Goal: Task Accomplishment & Management: Use online tool/utility

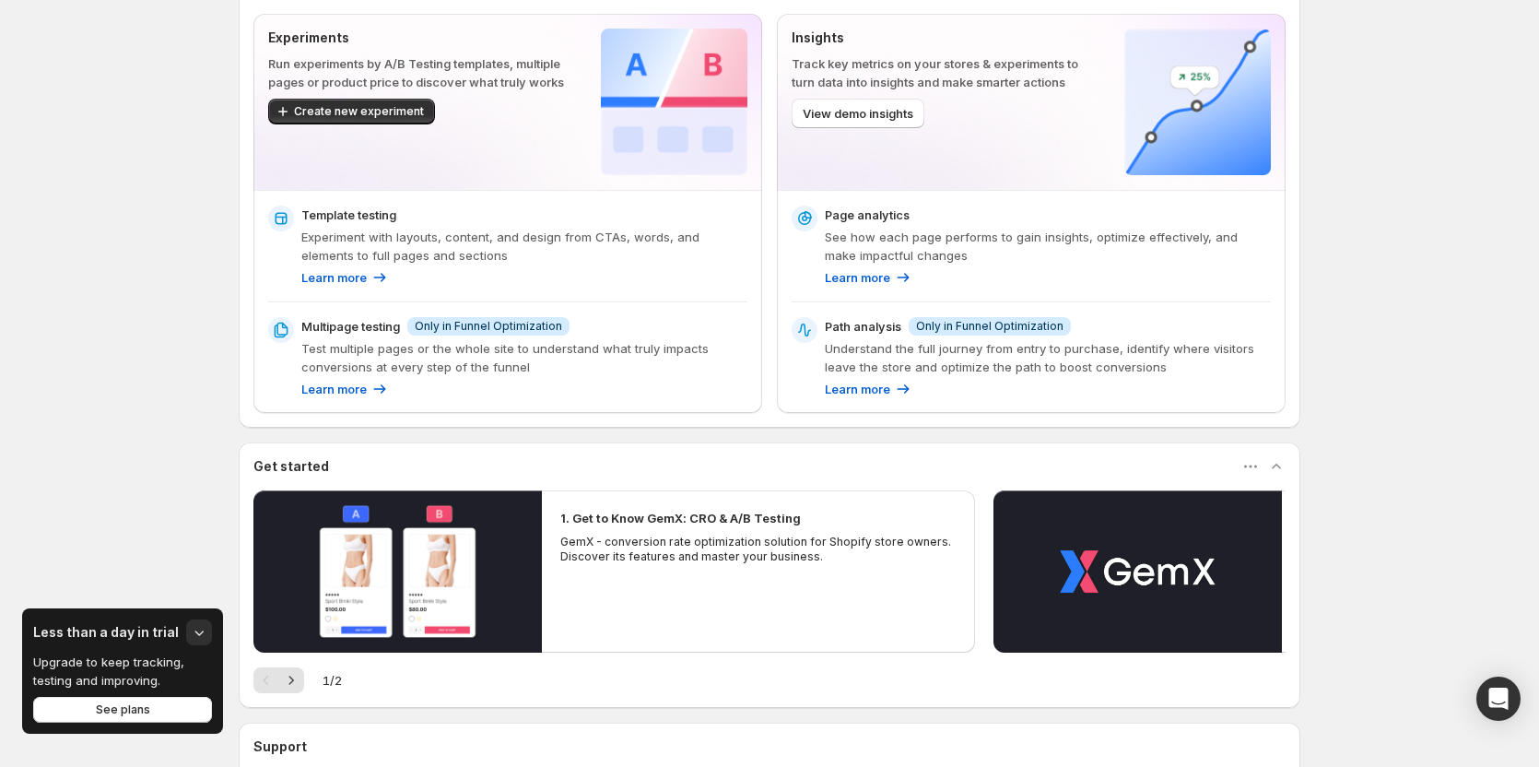
scroll to position [244, 0]
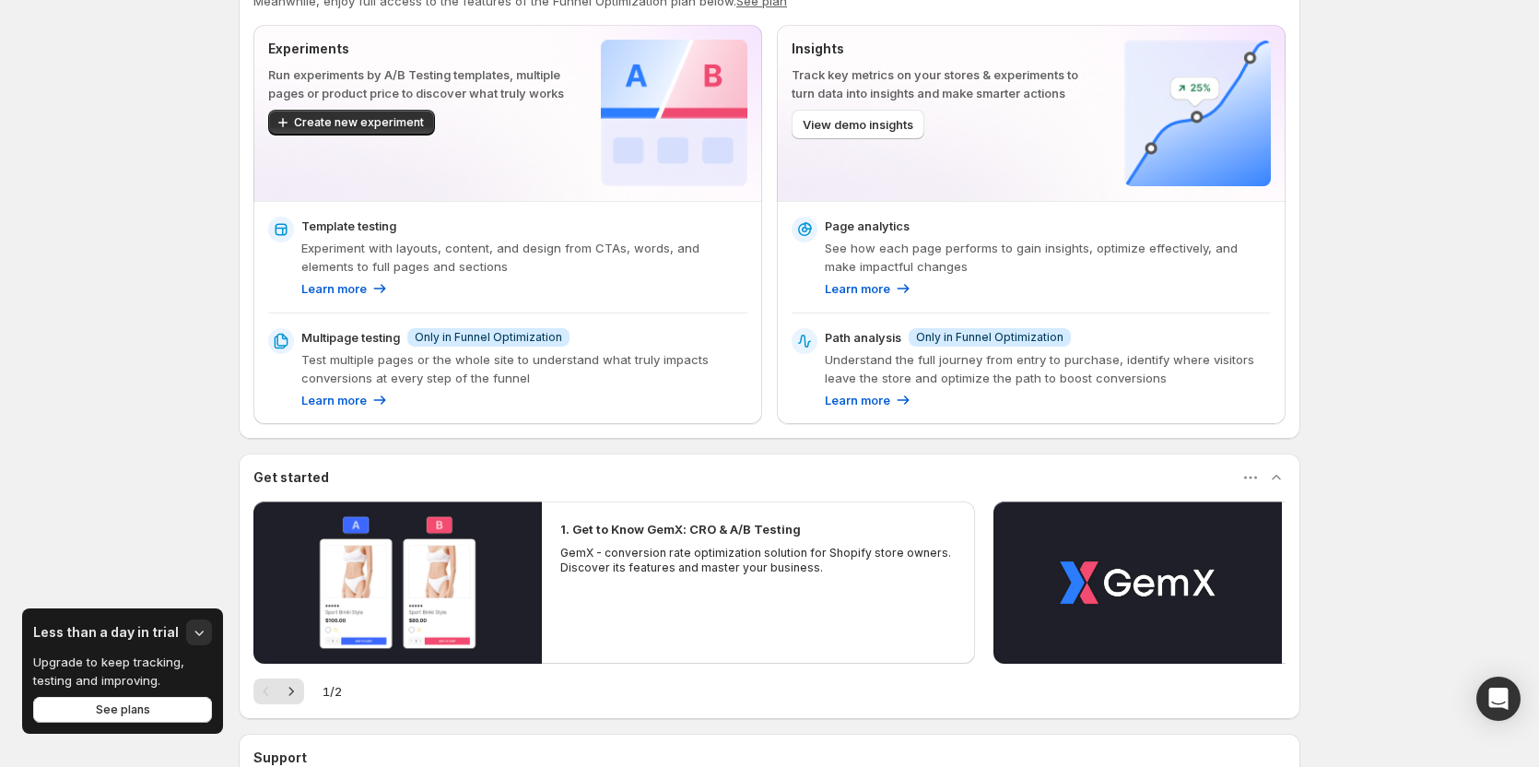
click at [1391, 224] on div "Enable GemX: CRO & A/B Test in your theme When the GemX Theme Helper is enabled…" at bounding box center [769, 353] width 1539 height 1195
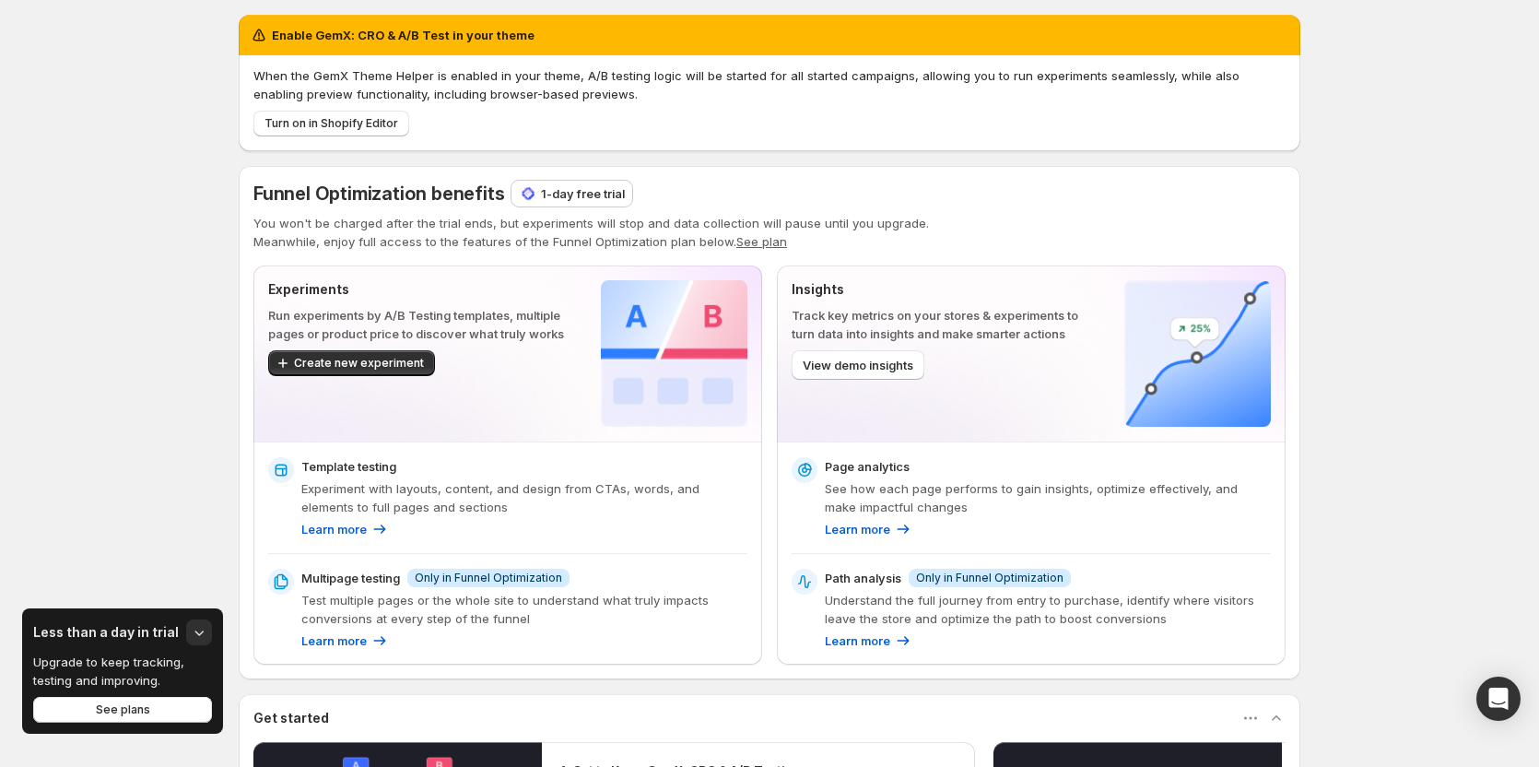
scroll to position [0, 0]
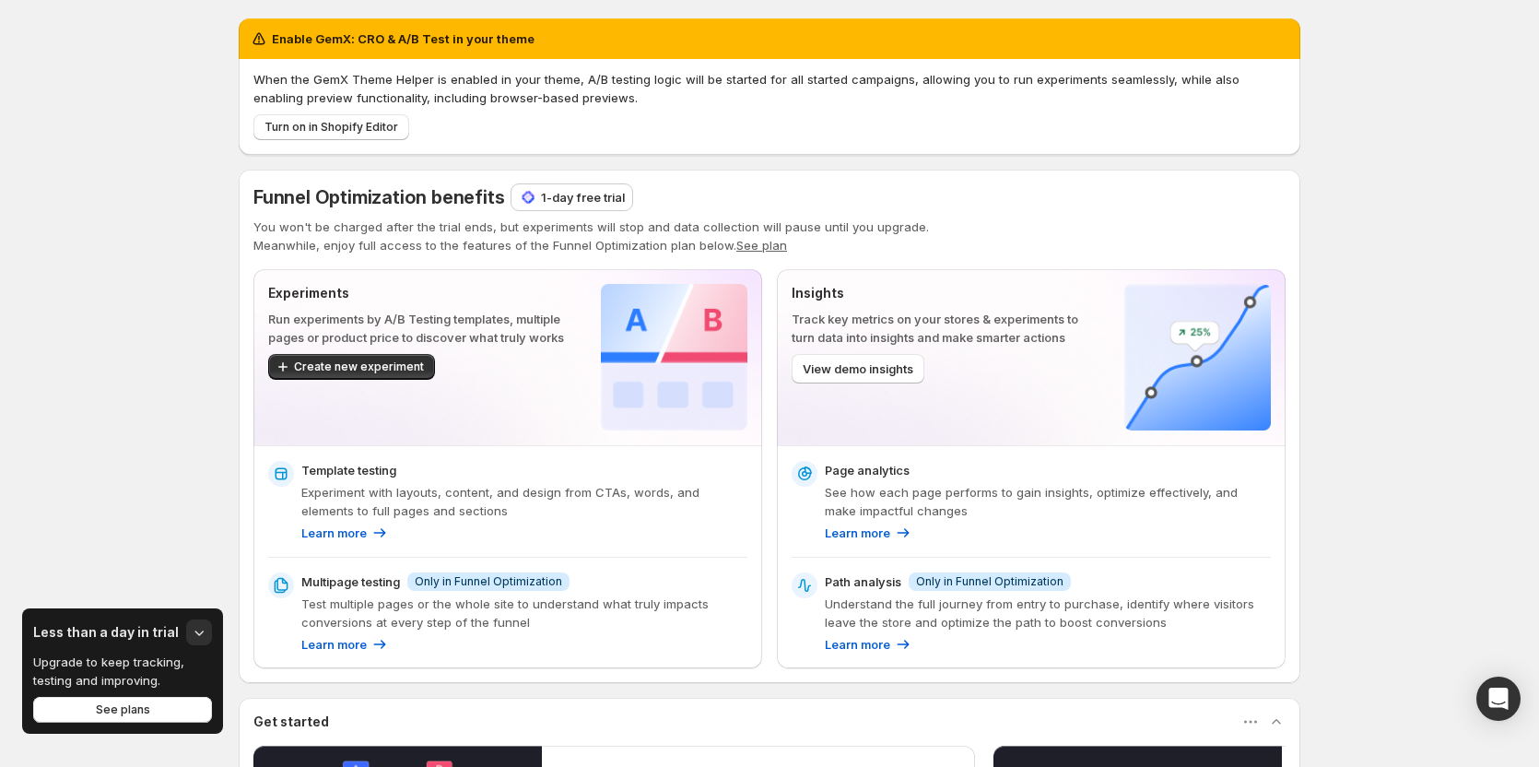
click at [1441, 149] on div "Enable GemX: CRO & A/B Test in your theme When the GemX Theme Helper is enabled…" at bounding box center [769, 597] width 1539 height 1195
click at [1368, 293] on div "Enable GemX: CRO & A/B Test in your theme When the GemX Theme Helper is enabled…" at bounding box center [769, 597] width 1539 height 1195
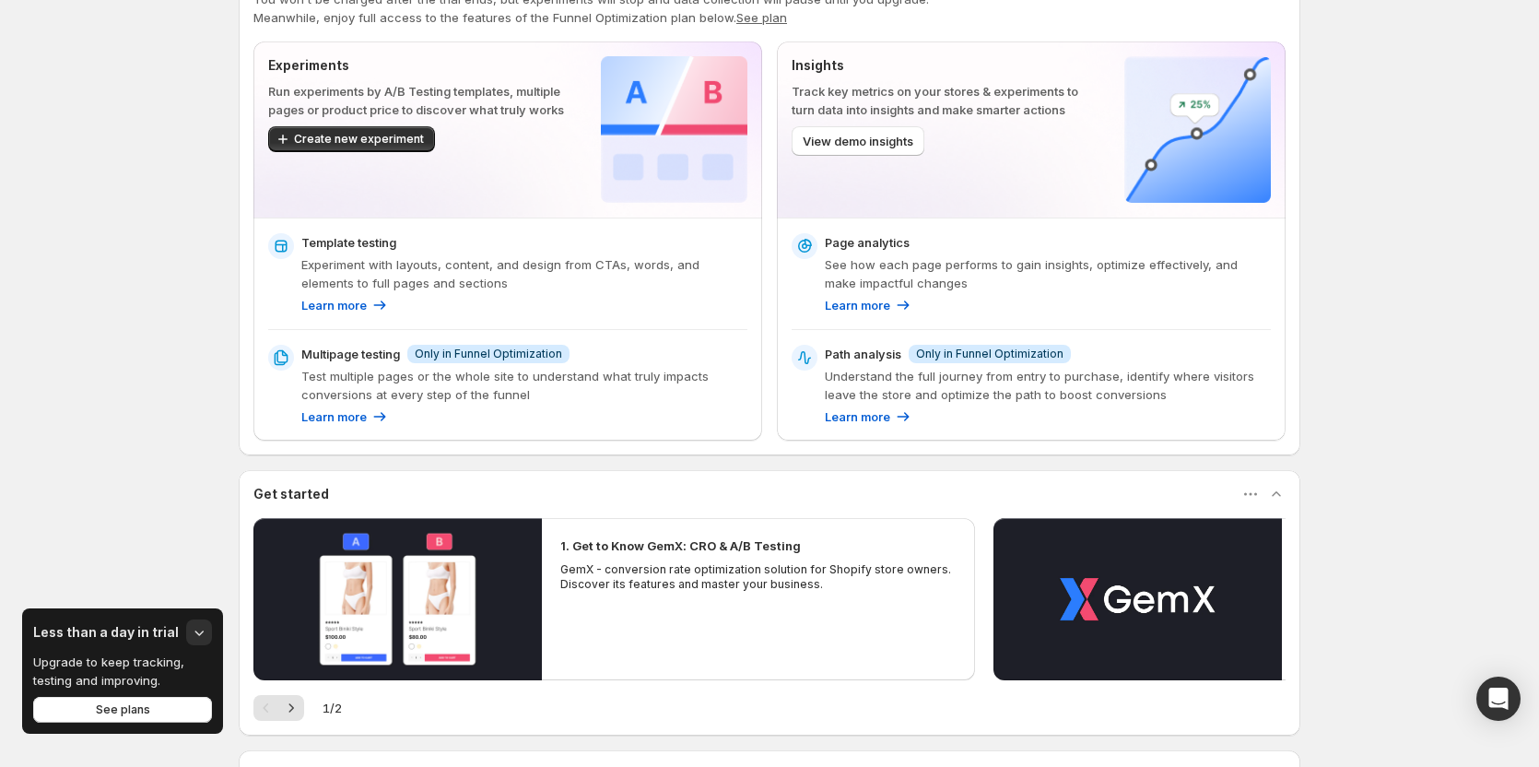
scroll to position [92, 0]
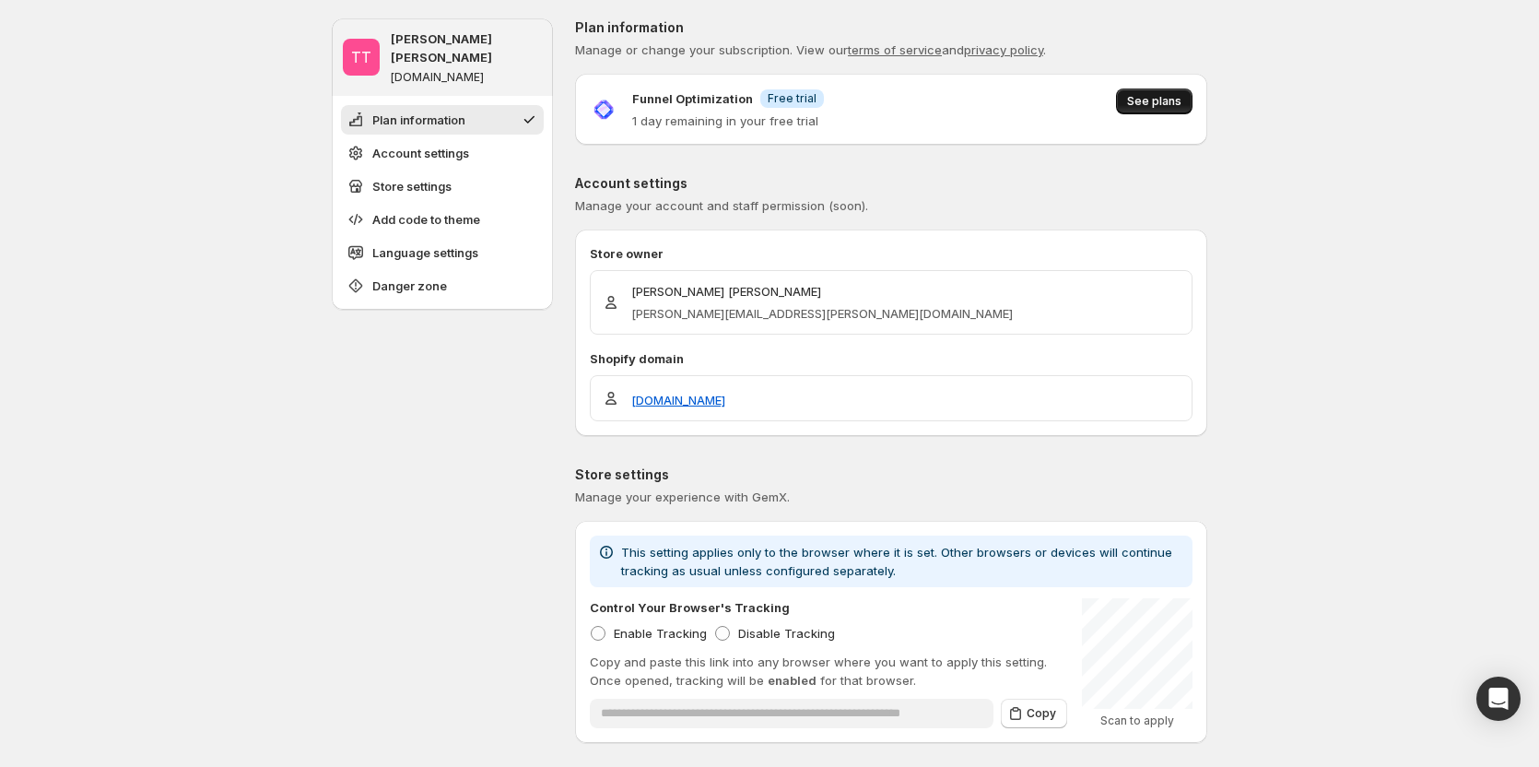
click at [1144, 107] on span "See plans" at bounding box center [1154, 101] width 54 height 15
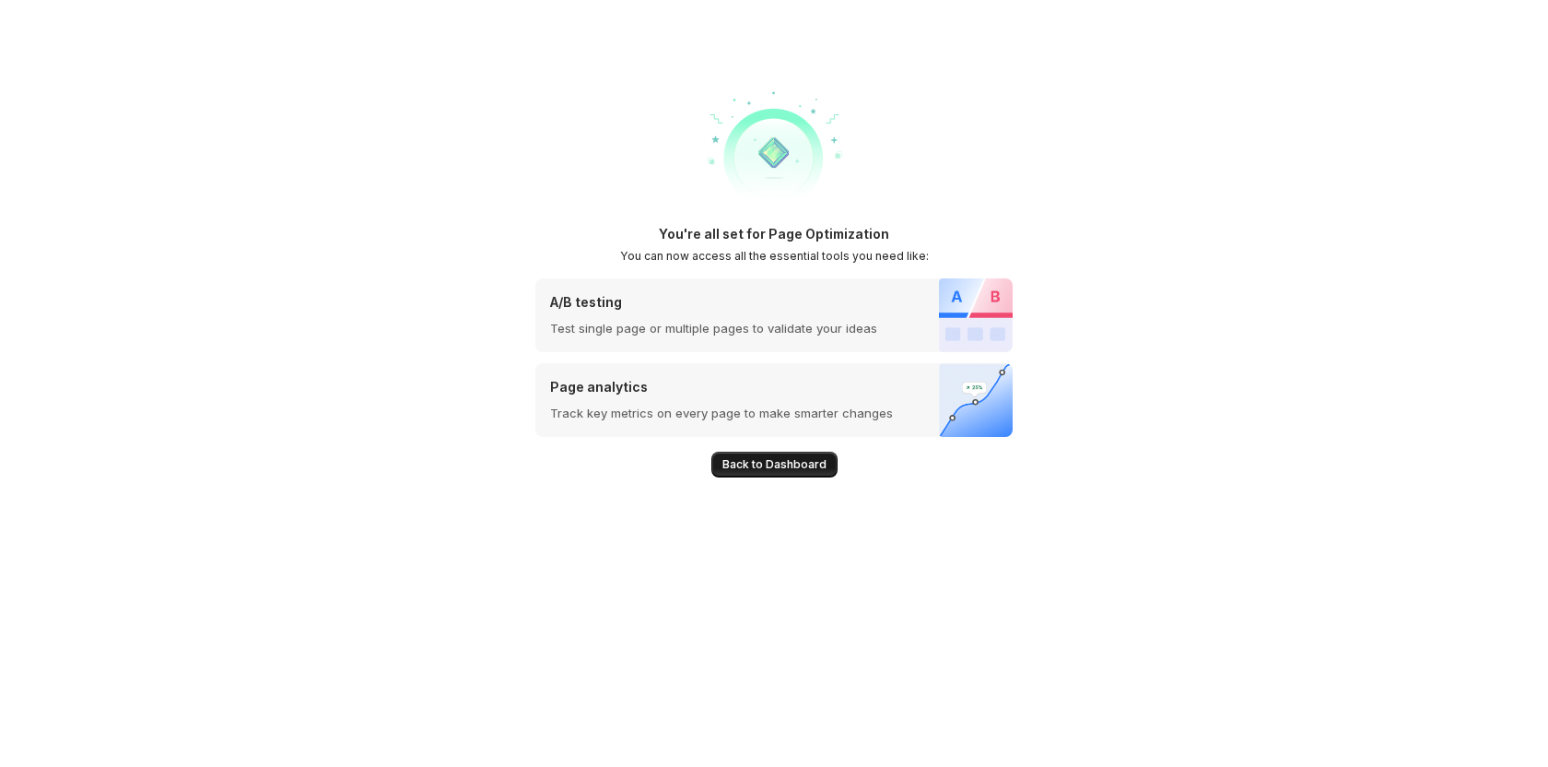
click at [726, 464] on span "Back to Dashboard" at bounding box center [774, 464] width 104 height 15
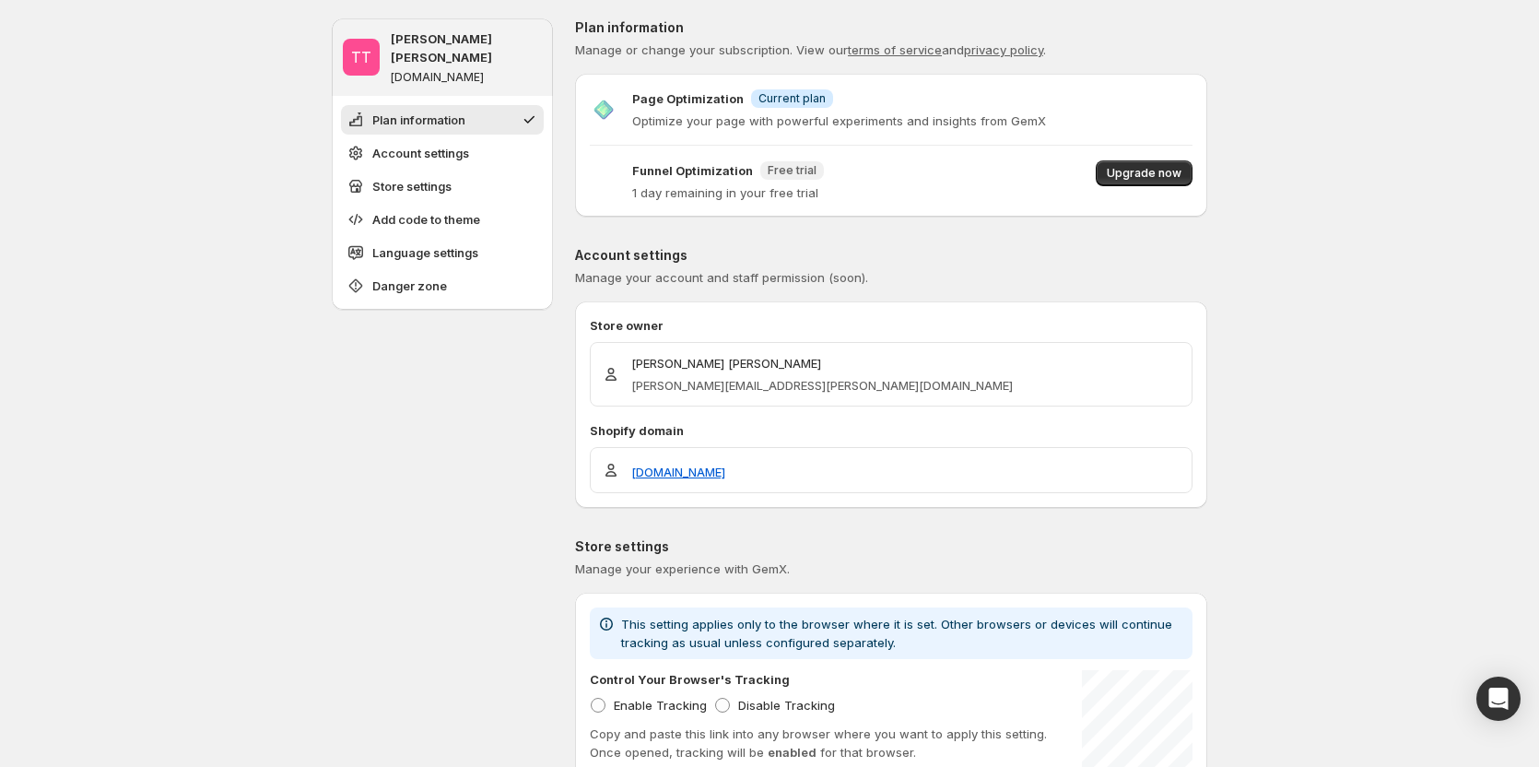
type input "**********"
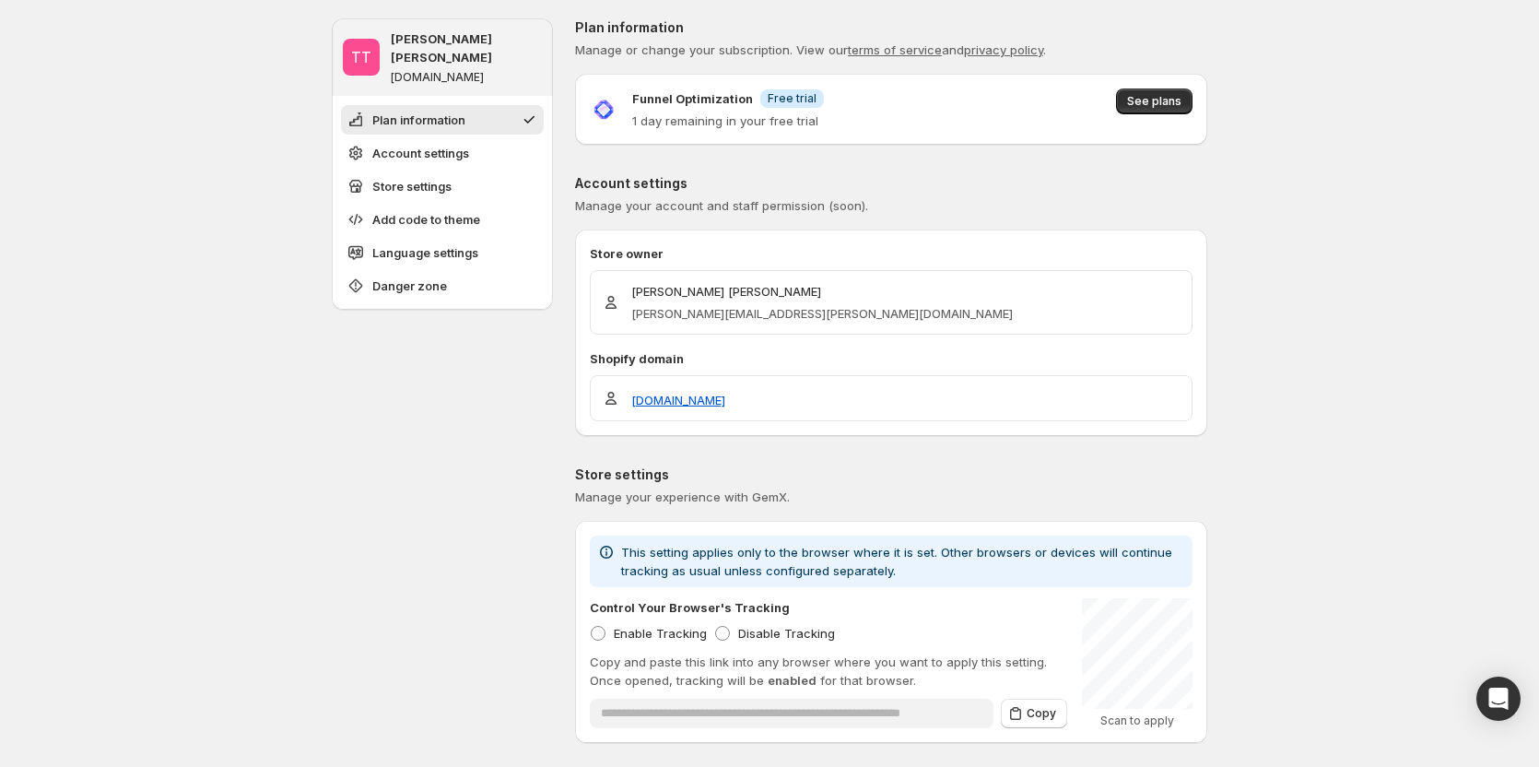
drag, startPoint x: 1325, startPoint y: 364, endPoint x: 380, endPoint y: 264, distance: 950.7
click at [1149, 99] on span "See plans" at bounding box center [1154, 101] width 54 height 15
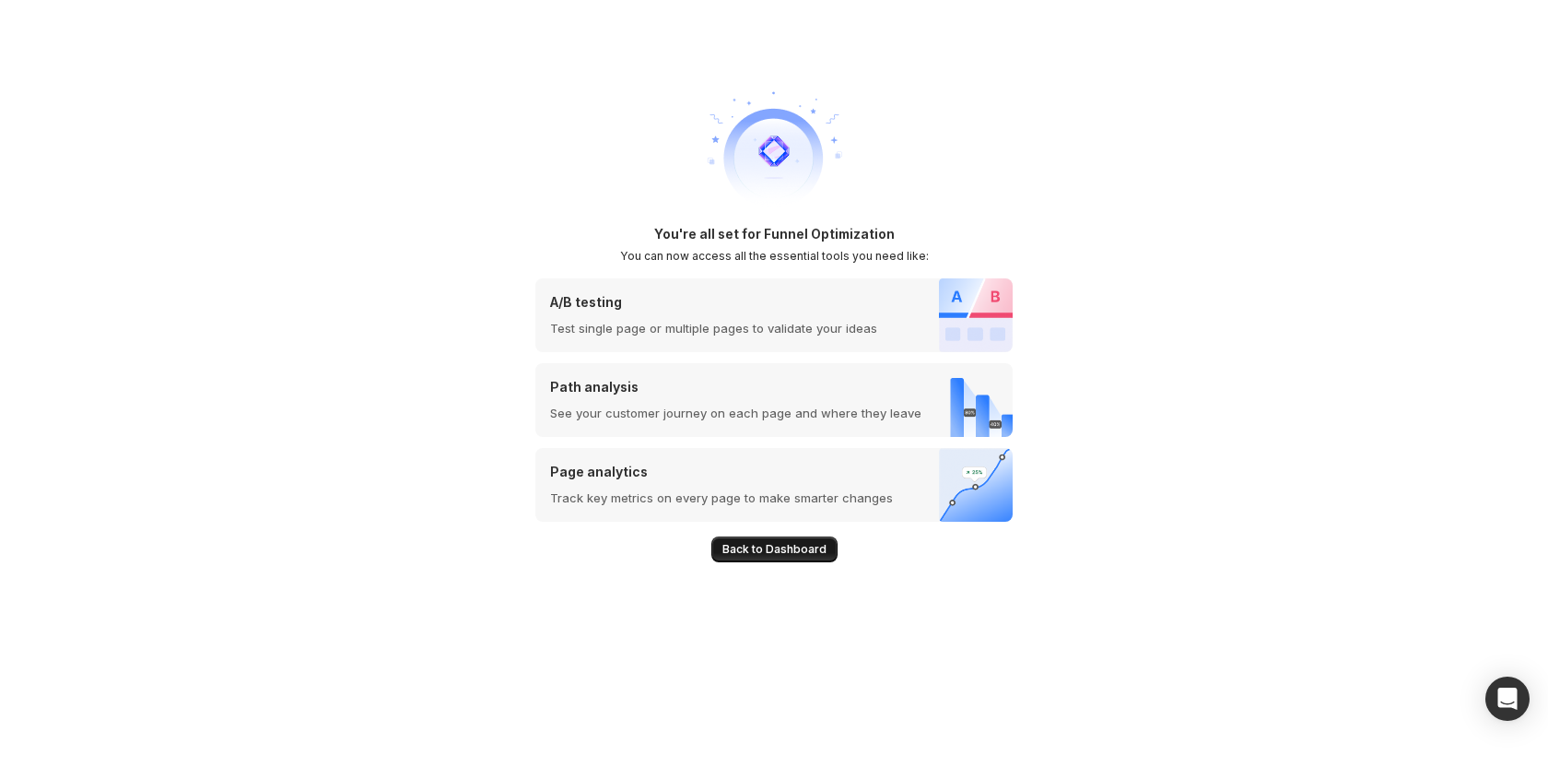
click at [750, 542] on button "Back to Dashboard" at bounding box center [774, 549] width 126 height 26
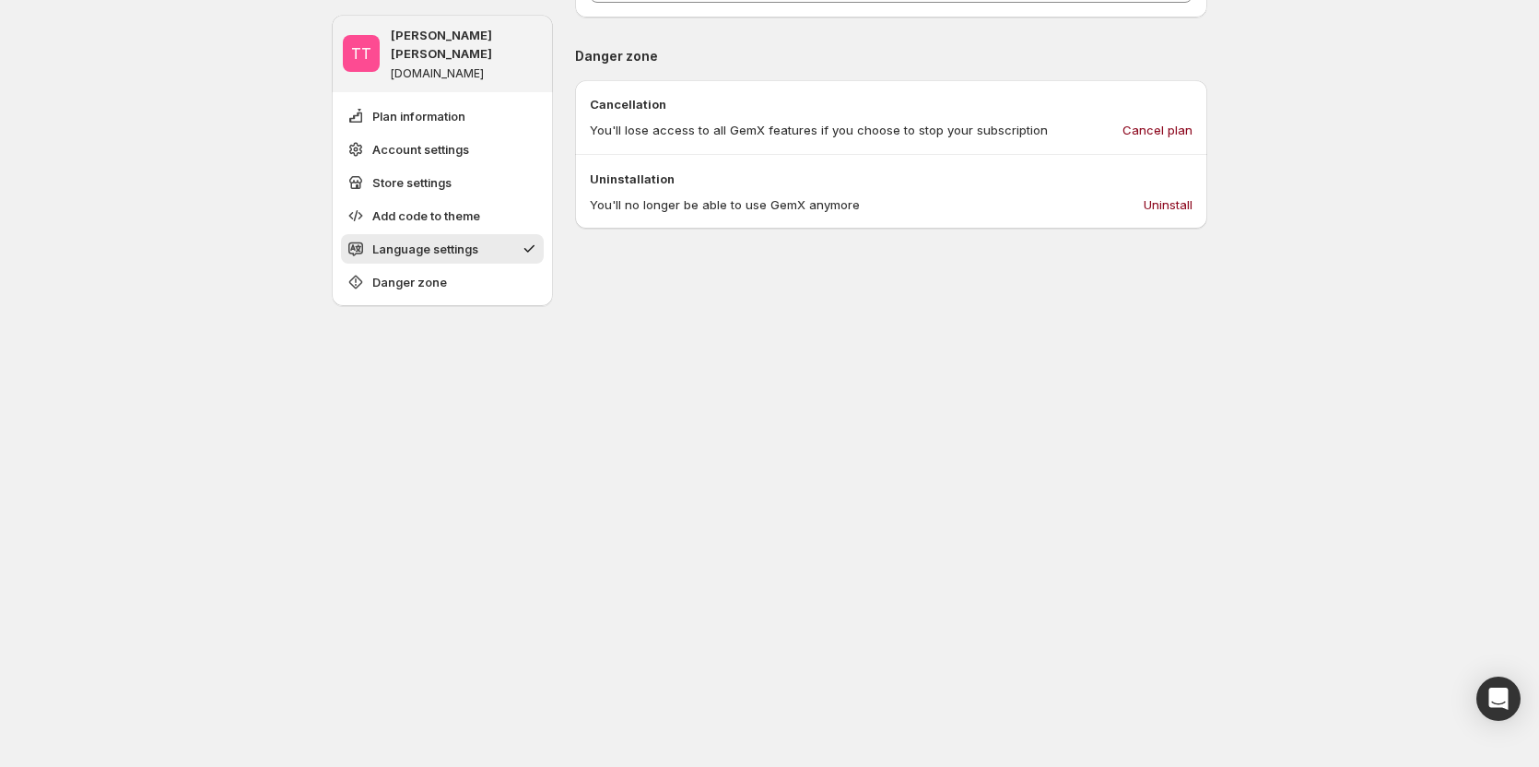
scroll to position [1004, 0]
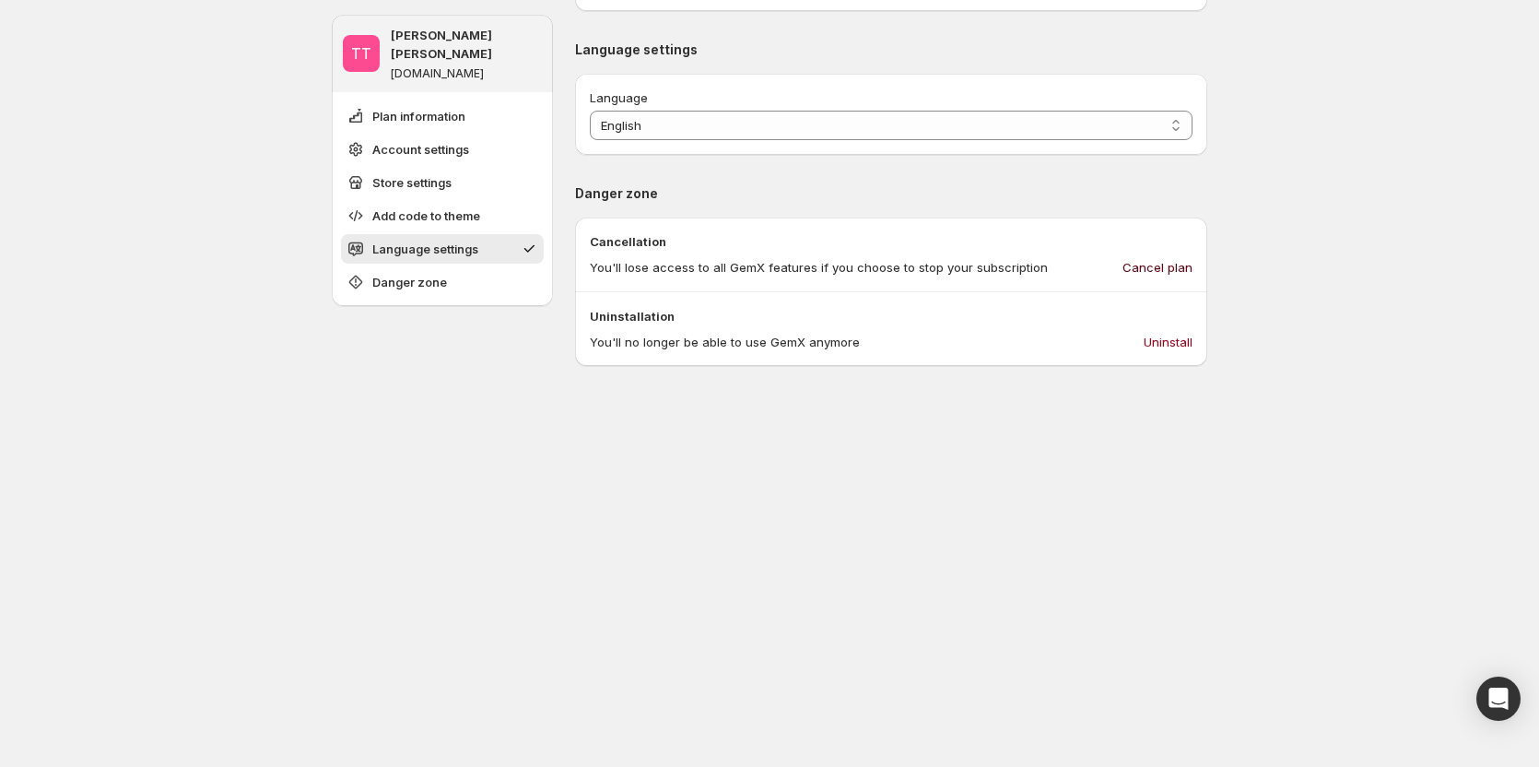
click at [1167, 276] on span "Cancel plan" at bounding box center [1157, 267] width 70 height 18
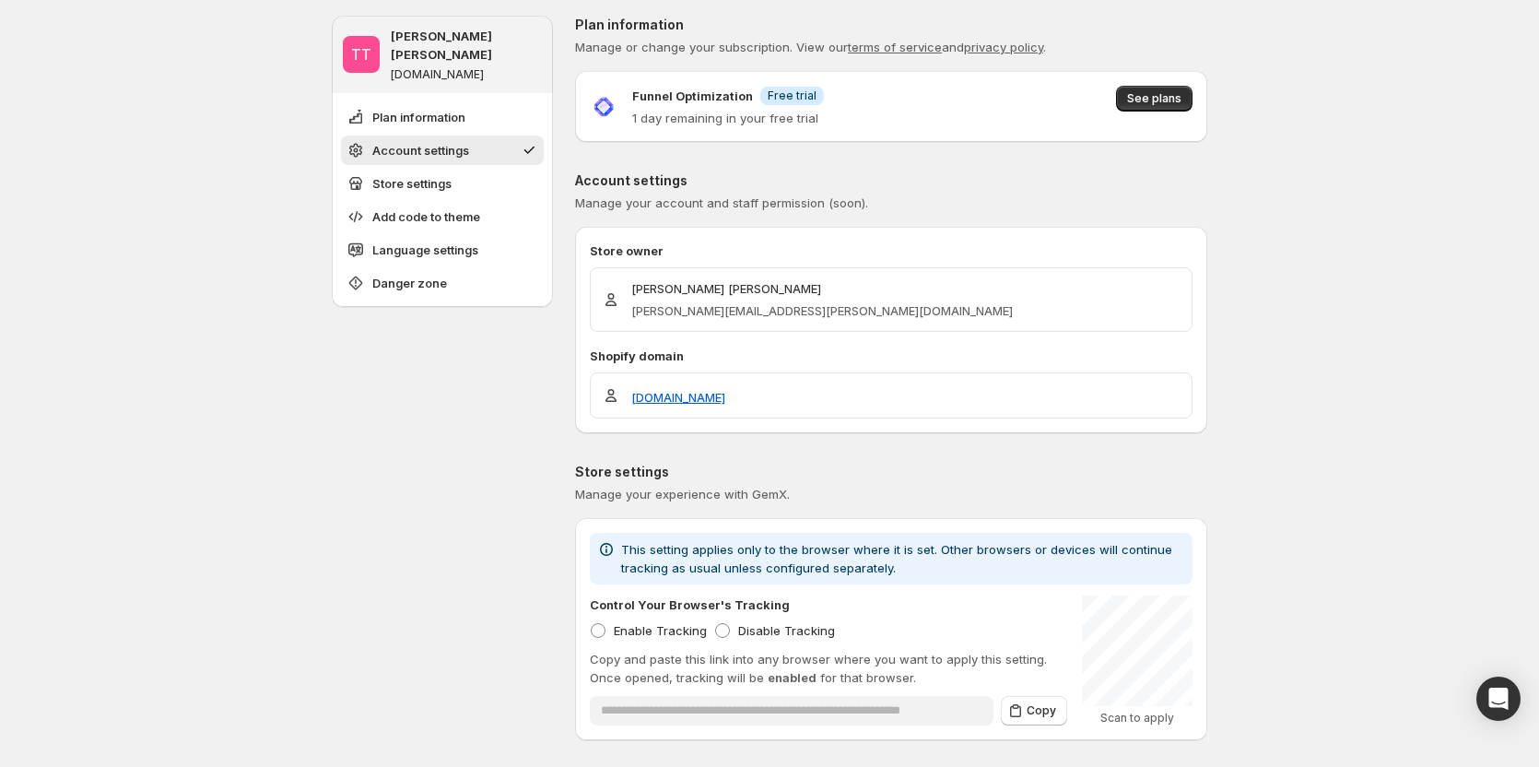
scroll to position [0, 0]
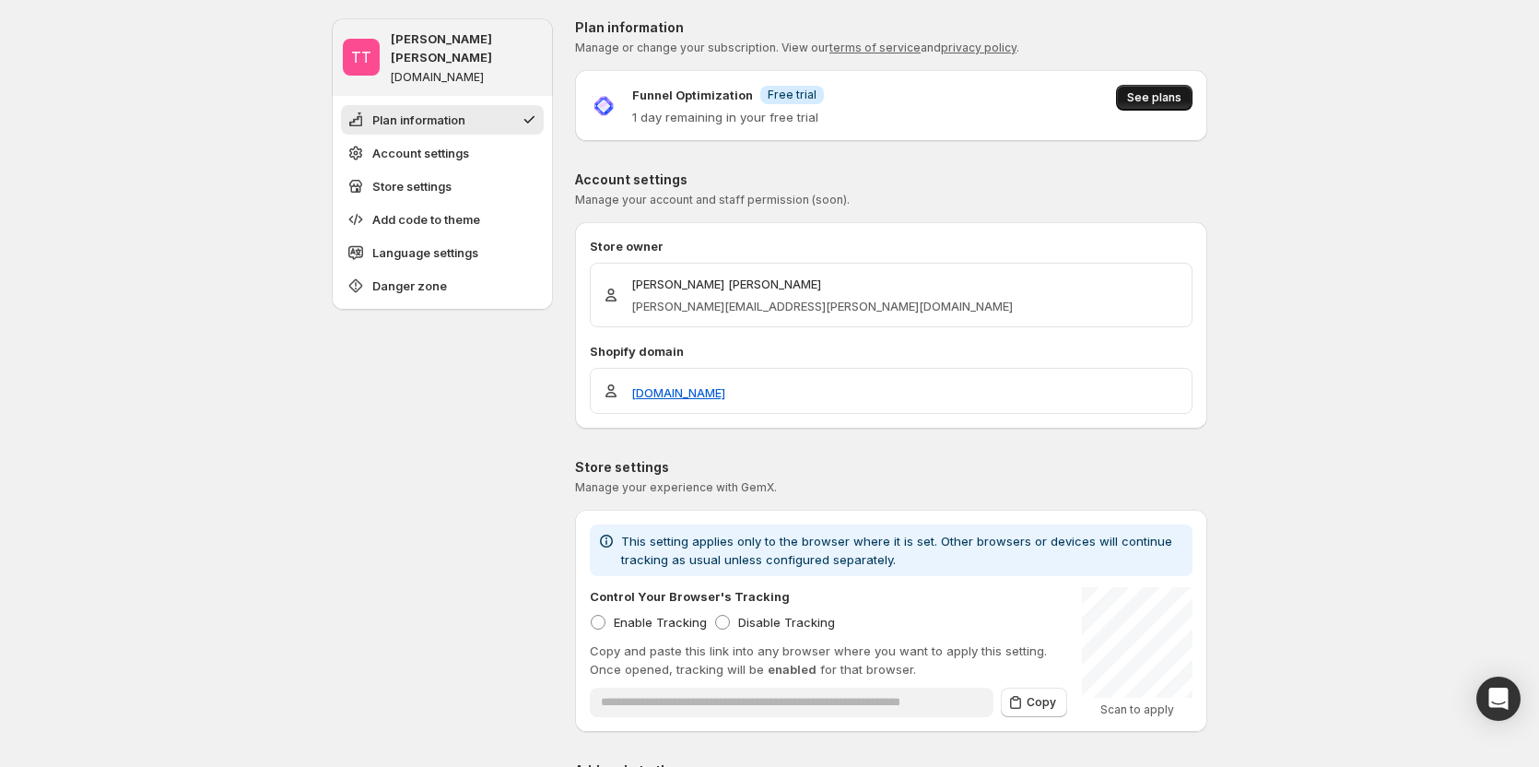
click at [1179, 97] on span "See plans" at bounding box center [1154, 97] width 54 height 15
click at [1181, 95] on span "See plans" at bounding box center [1154, 97] width 54 height 15
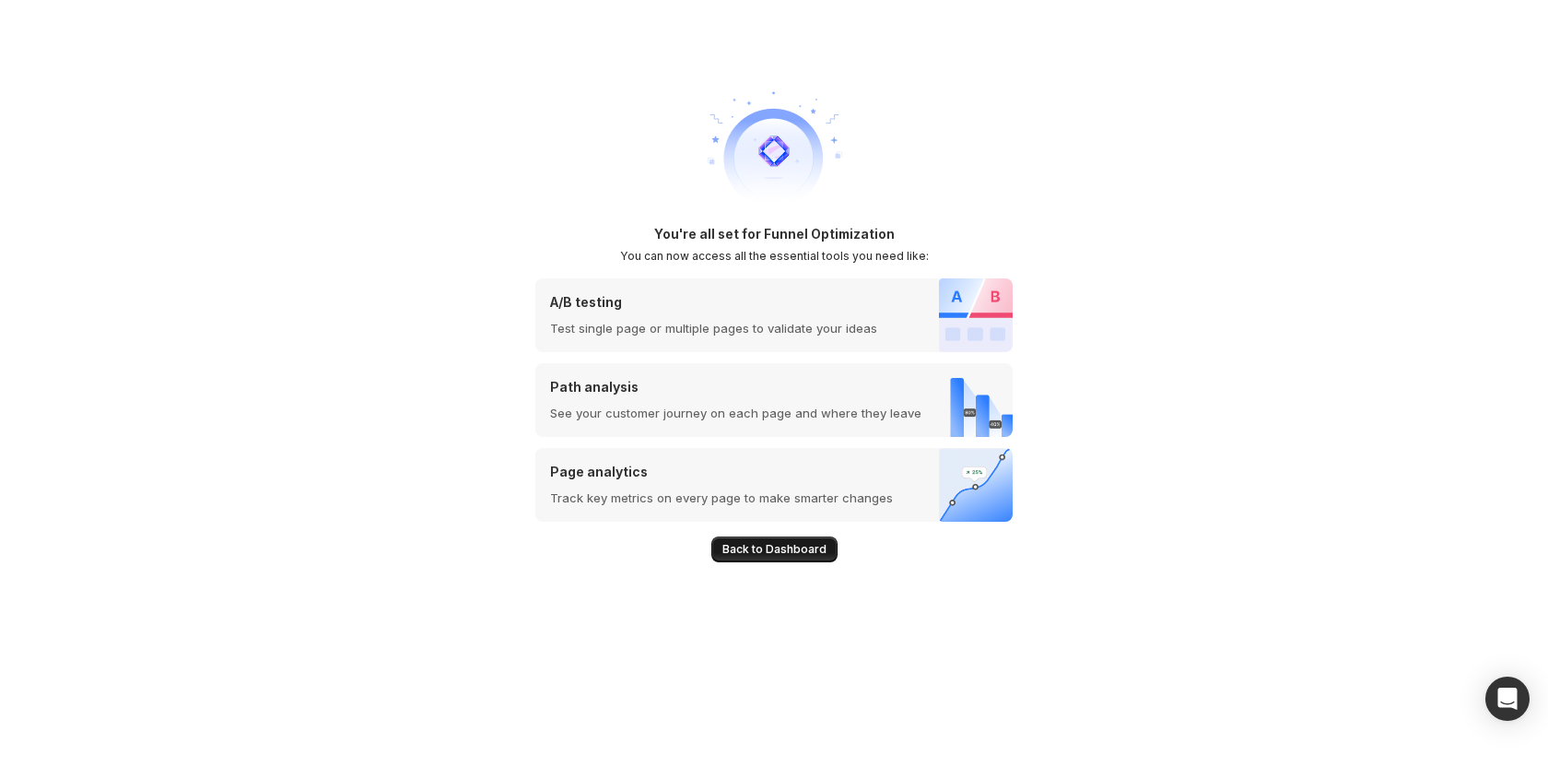
click at [743, 551] on span "Back to Dashboard" at bounding box center [774, 549] width 104 height 15
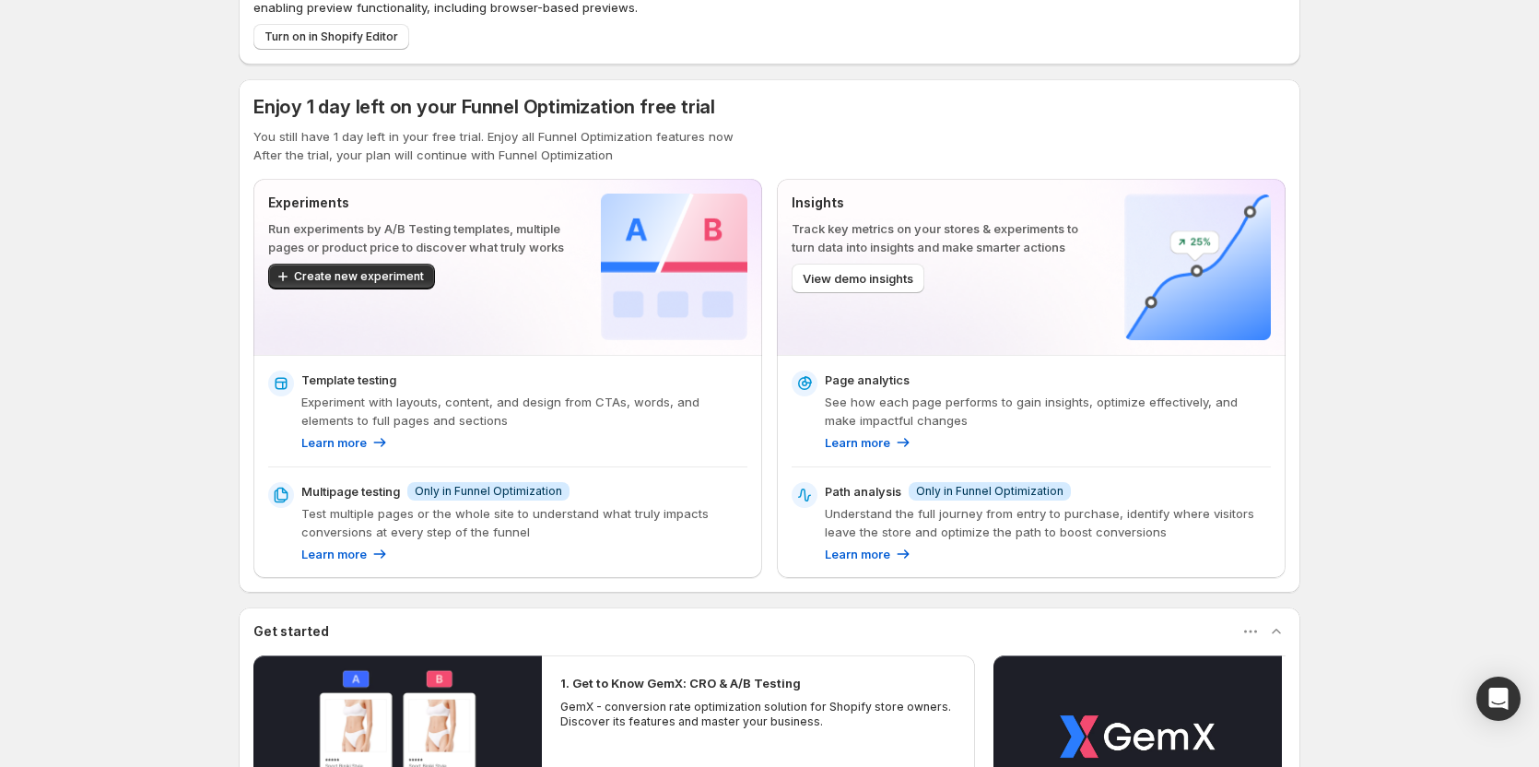
scroll to position [92, 0]
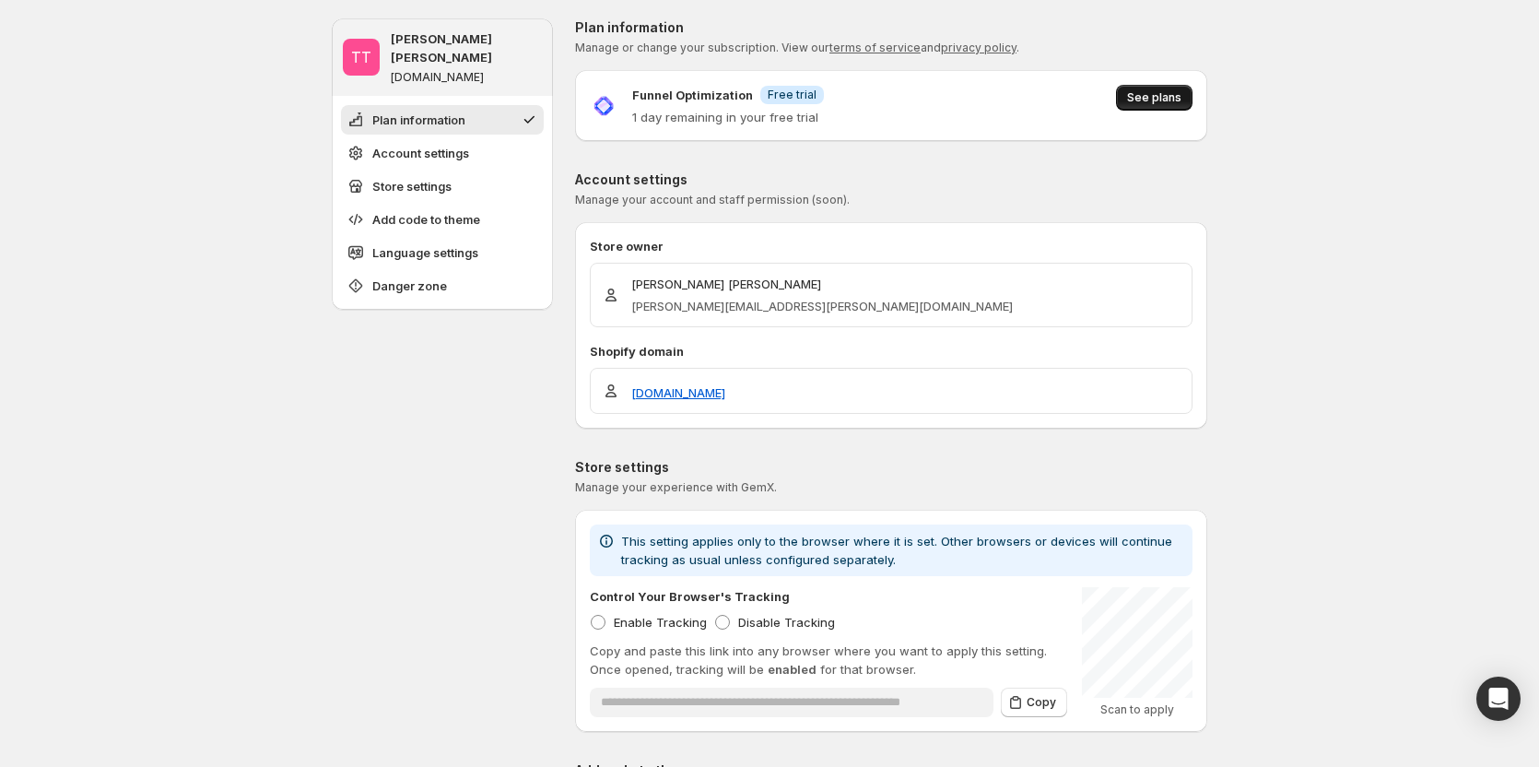
click at [1145, 105] on button "See plans" at bounding box center [1154, 98] width 76 height 26
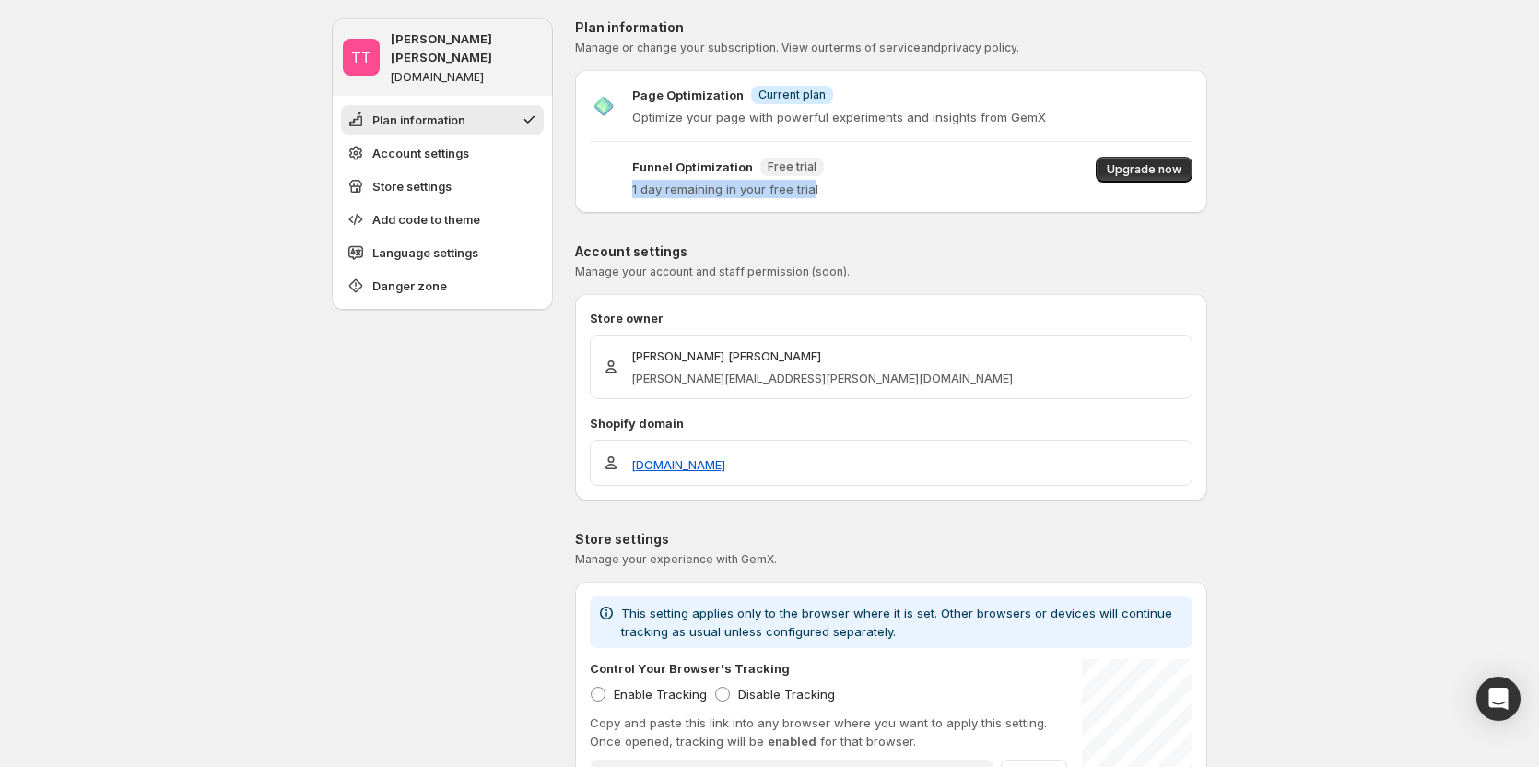
drag, startPoint x: 635, startPoint y: 180, endPoint x: 816, endPoint y: 209, distance: 183.9
click at [816, 209] on div "Page Optimization Info Current plan Optimize your page with powerful experiment…" at bounding box center [891, 141] width 632 height 143
click at [900, 321] on p "Store owner" at bounding box center [891, 318] width 603 height 18
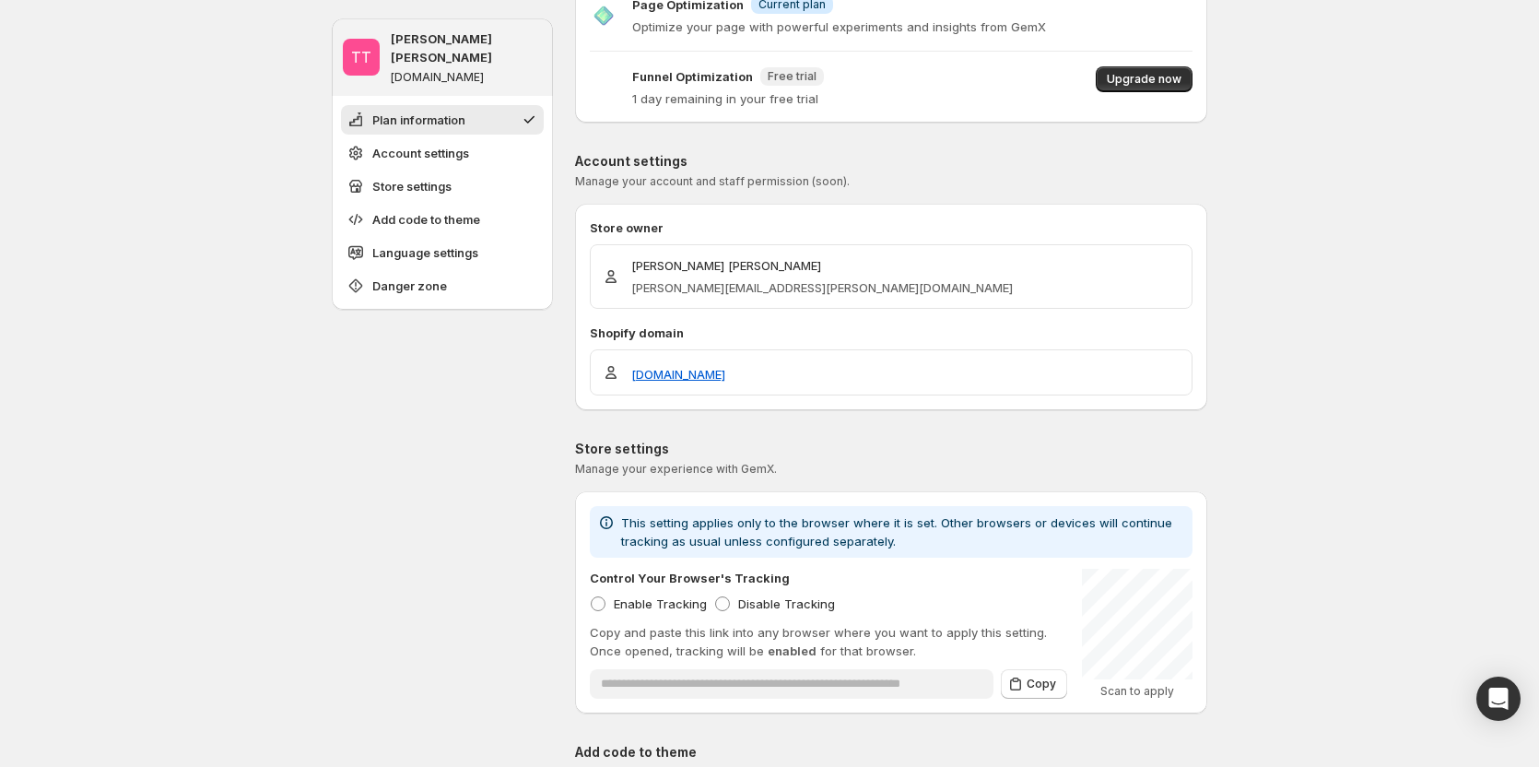
scroll to position [92, 0]
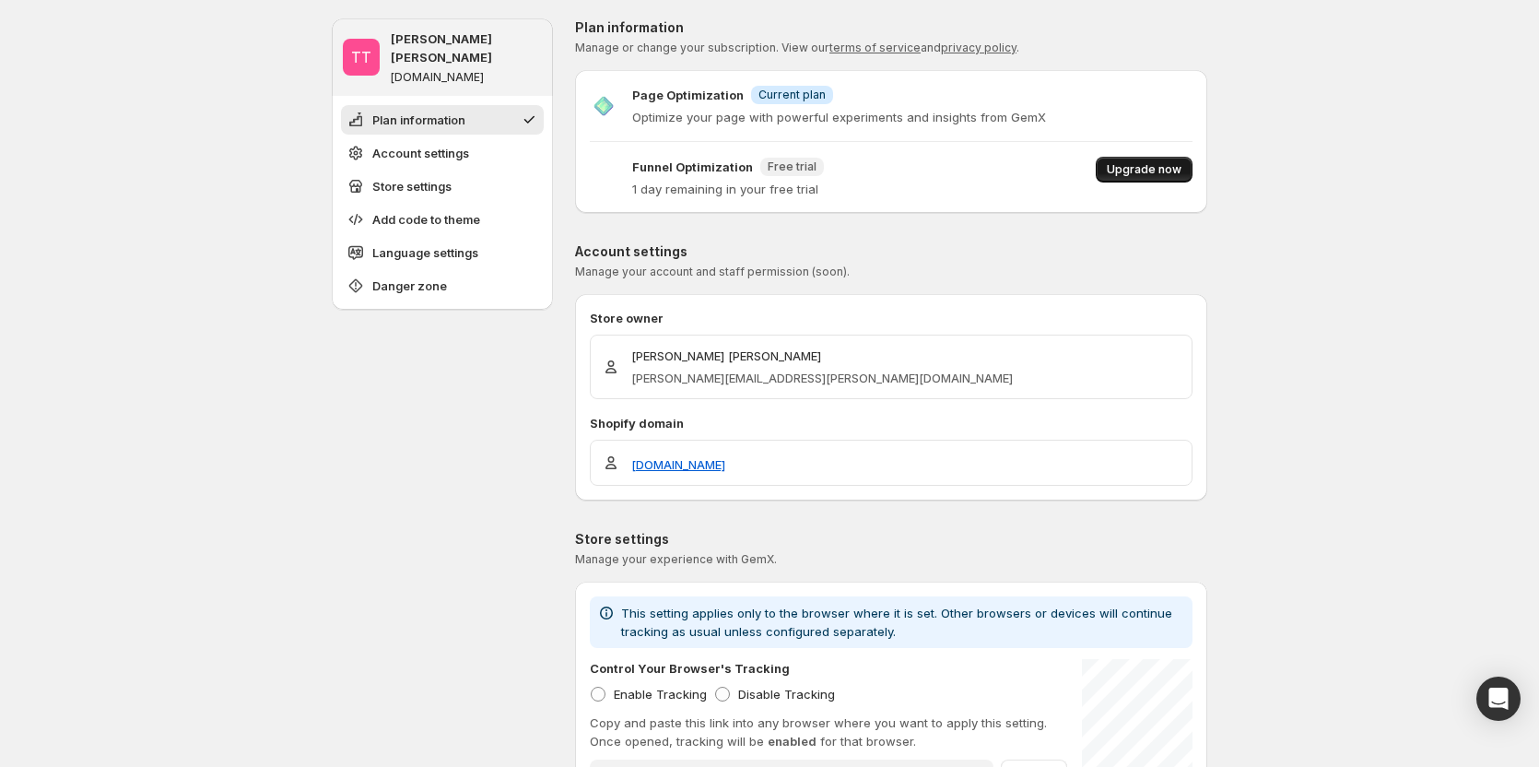
click at [1177, 166] on span "Upgrade now" at bounding box center [1144, 169] width 75 height 15
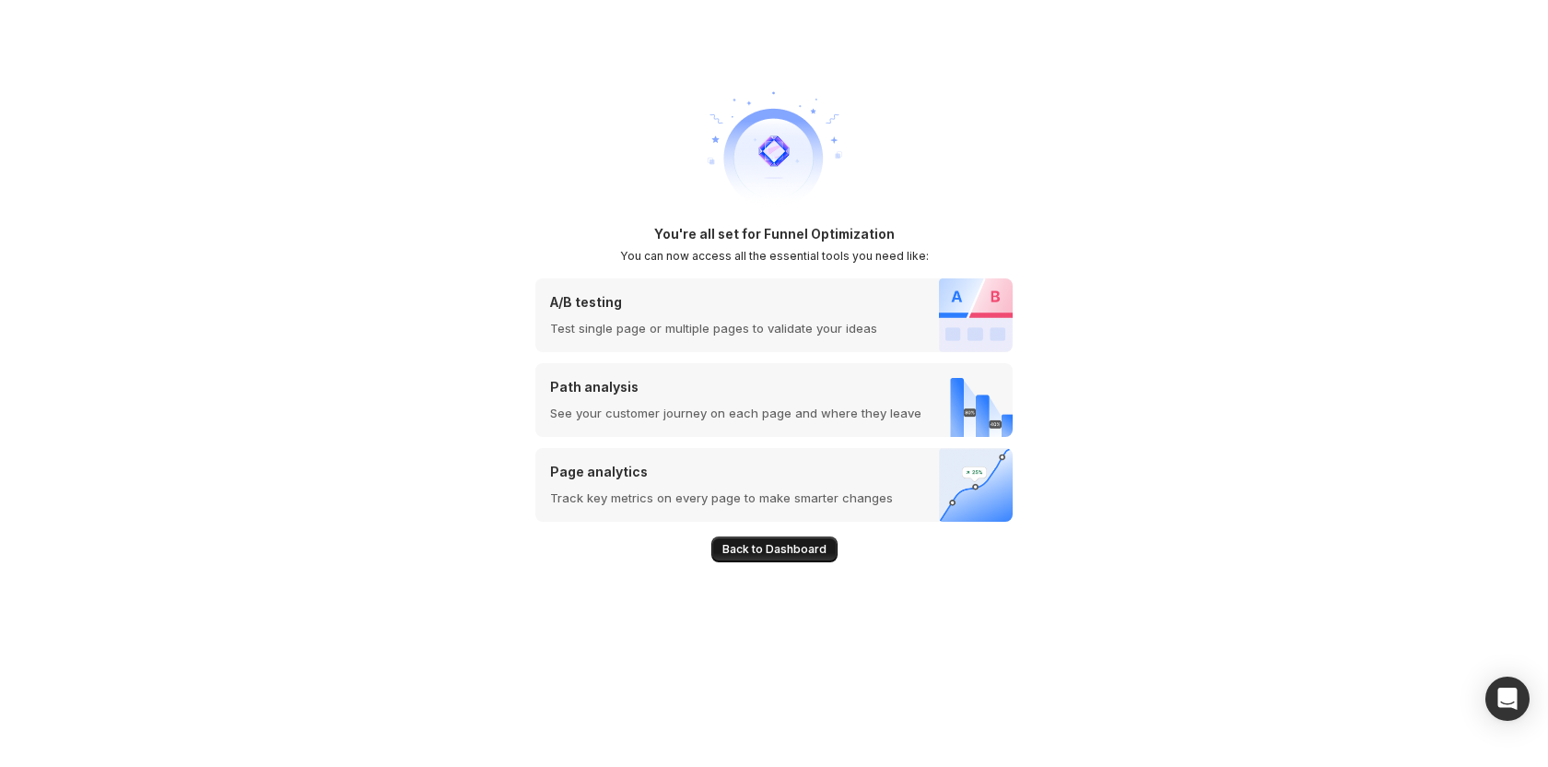
click at [733, 540] on button "Back to Dashboard" at bounding box center [774, 549] width 126 height 26
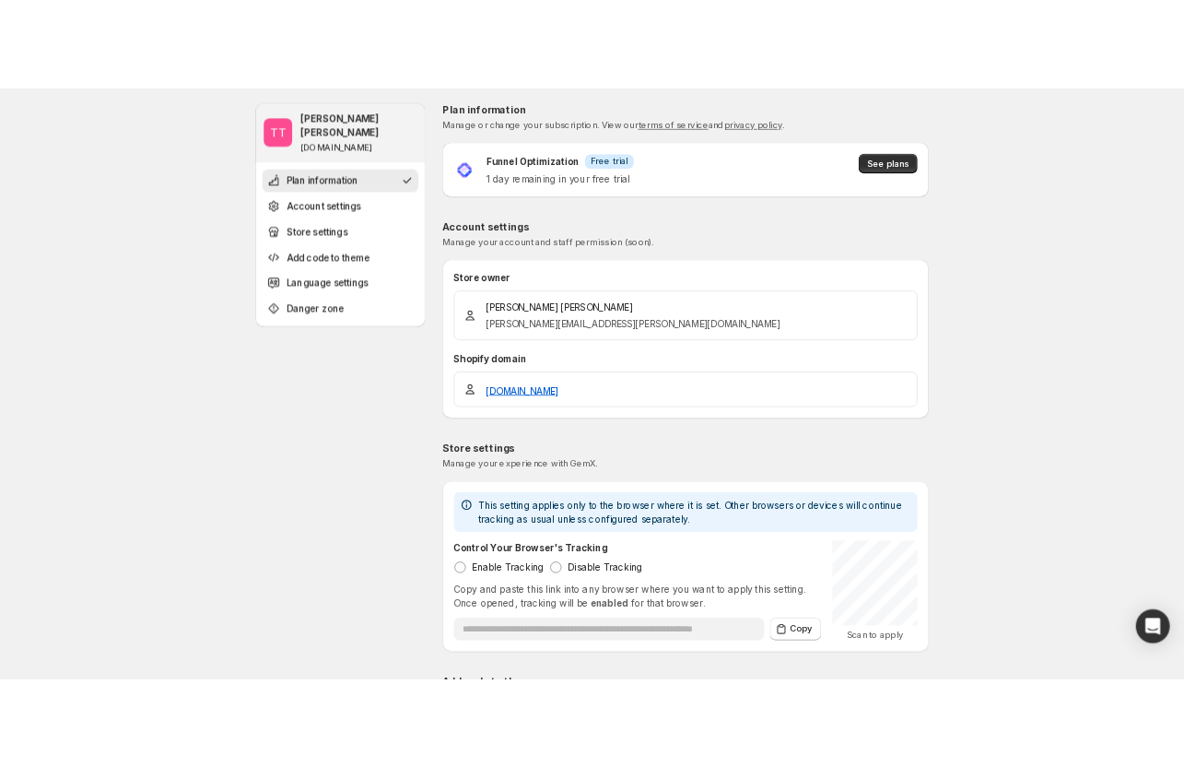
scroll to position [92, 0]
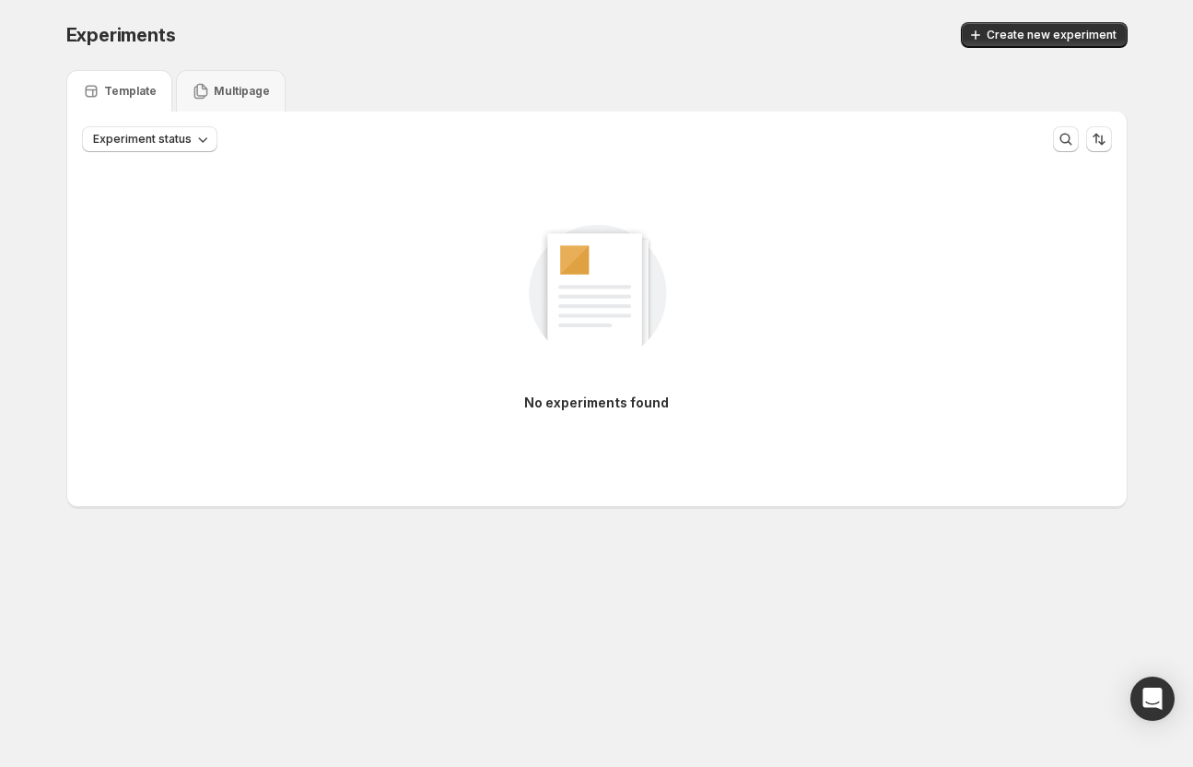
click at [1025, 18] on div "Experiments. This page is ready Experiments Create new experiment" at bounding box center [596, 35] width 1061 height 70
click at [1026, 29] on span "Create new experiment" at bounding box center [1052, 35] width 130 height 15
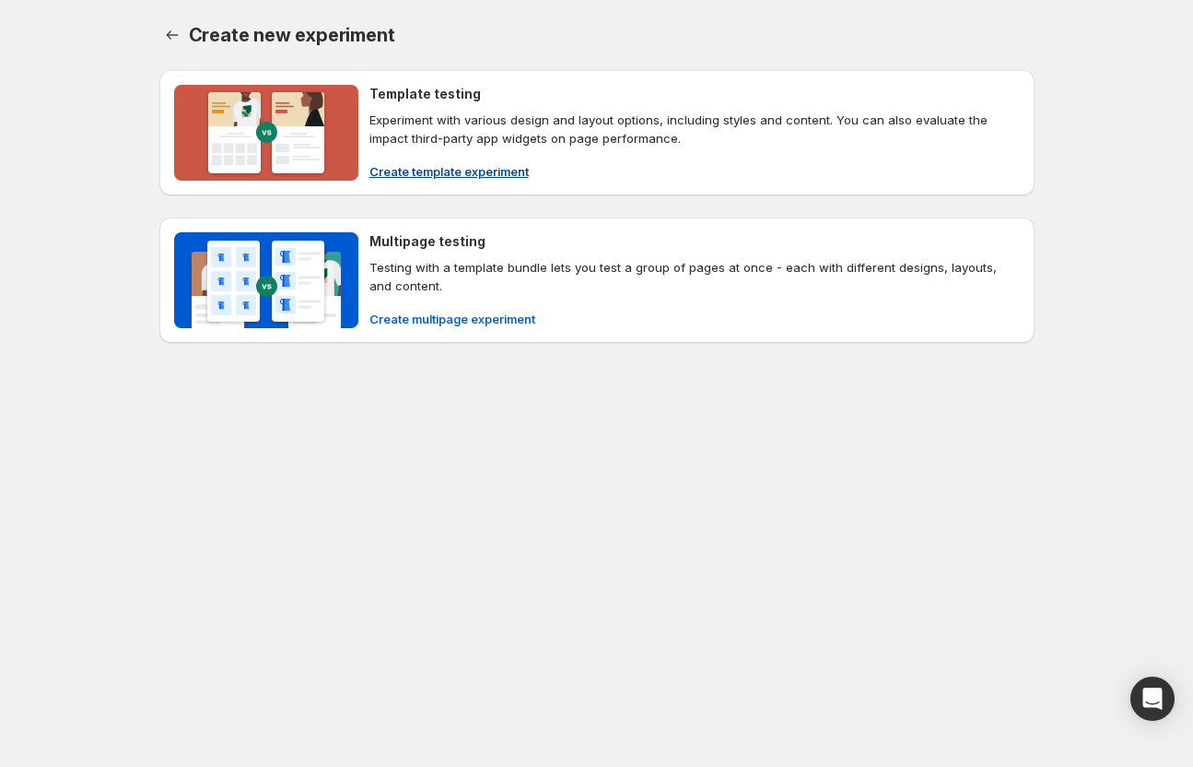
click at [438, 170] on span "Create template experiment" at bounding box center [448, 171] width 159 height 18
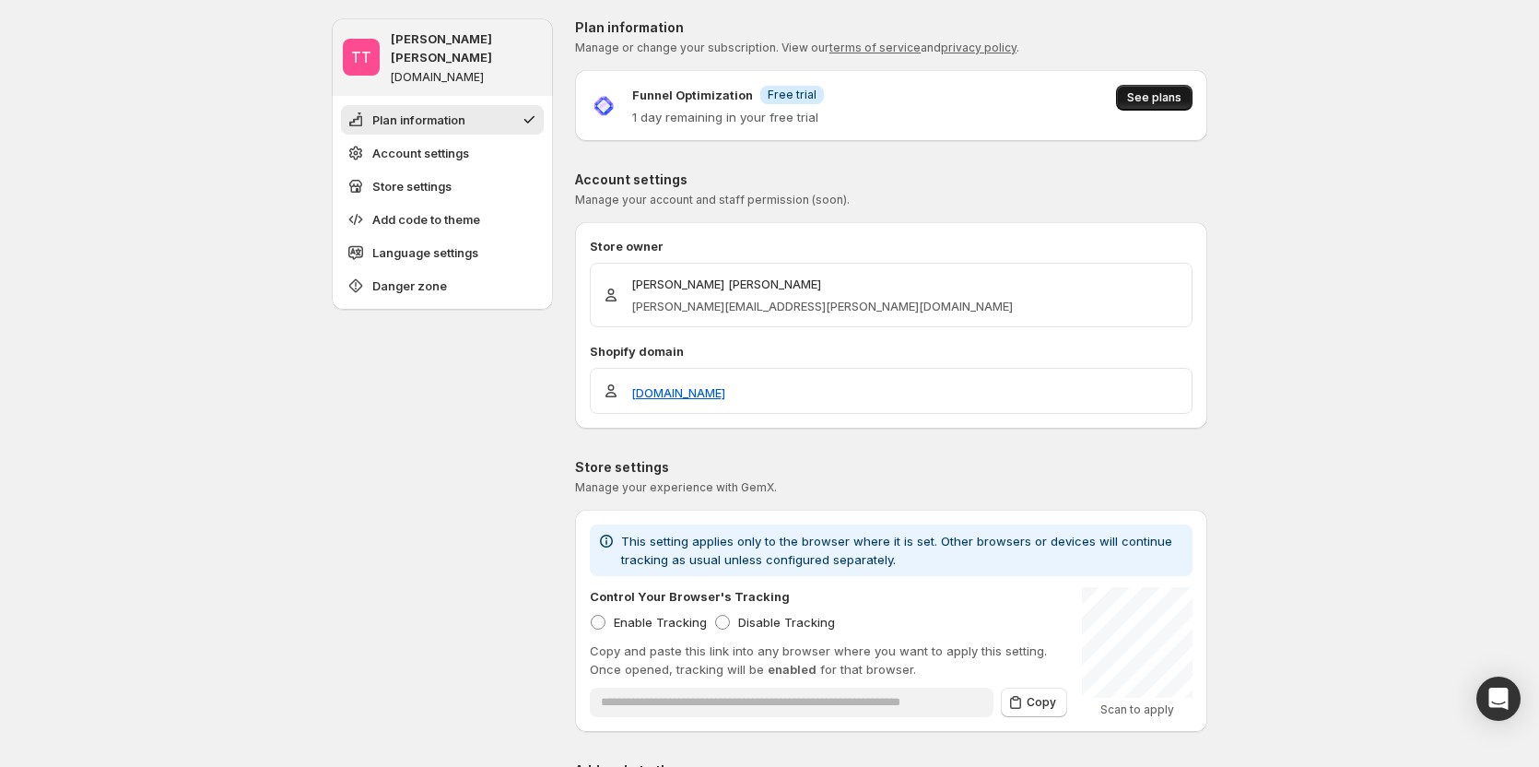
click at [1148, 87] on button "See plans" at bounding box center [1154, 98] width 76 height 26
